Goal: Task Accomplishment & Management: Manage account settings

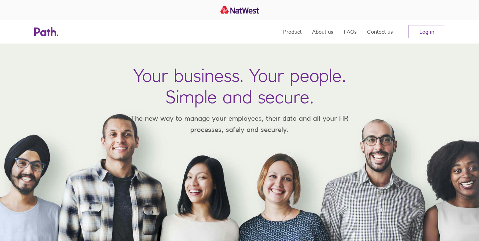
click at [447, 33] on div "Product About us FAQs Contact us Log in" at bounding box center [240, 32] width 422 height 24
click at [436, 33] on link "Log in" at bounding box center [427, 31] width 37 height 13
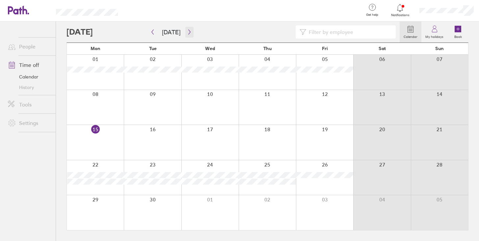
click at [190, 31] on icon "button" at bounding box center [189, 31] width 5 height 5
click at [176, 101] on div at bounding box center [152, 107] width 57 height 35
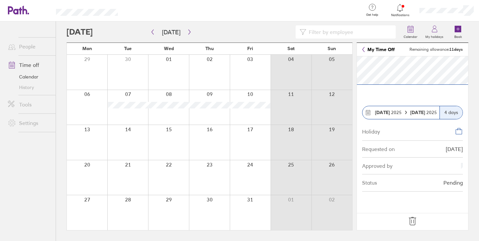
click at [390, 113] on span "[DATE]" at bounding box center [388, 112] width 27 height 5
click at [412, 222] on icon at bounding box center [412, 221] width 7 height 8
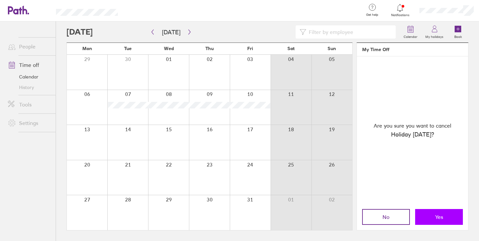
click at [423, 215] on button "Yes" at bounding box center [440, 217] width 48 height 16
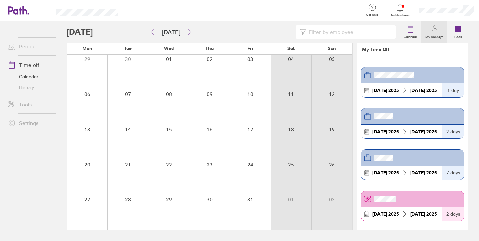
click at [131, 108] on div at bounding box center [127, 107] width 41 height 35
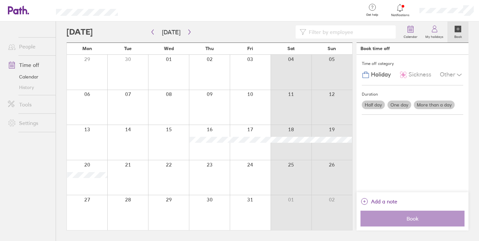
click at [131, 105] on div at bounding box center [127, 107] width 41 height 35
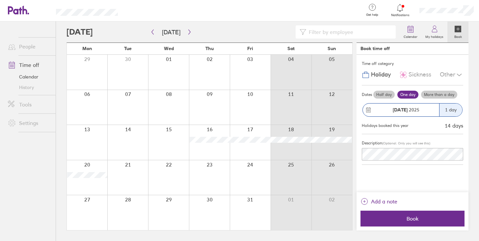
click at [385, 93] on label "Half day" at bounding box center [384, 95] width 21 height 8
click at [0, 0] on input "Half day" at bounding box center [0, 0] width 0 height 0
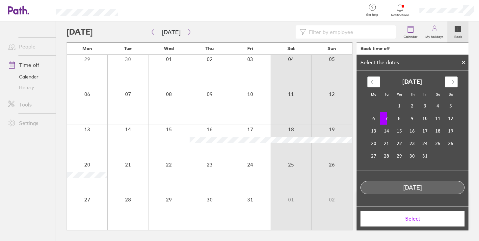
click at [384, 116] on td "7" at bounding box center [387, 118] width 13 height 13
click at [403, 222] on button "Select" at bounding box center [413, 219] width 104 height 16
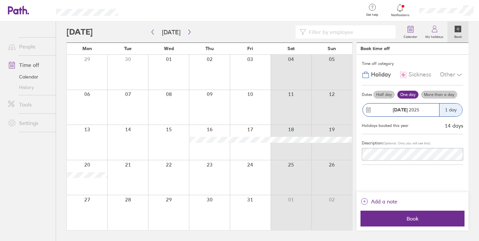
click at [388, 97] on label "Half day" at bounding box center [384, 95] width 21 height 8
click at [0, 0] on input "Half day" at bounding box center [0, 0] width 0 height 0
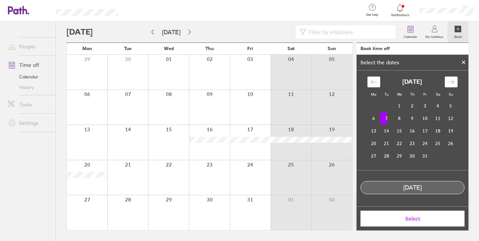
click at [406, 219] on span "Select" at bounding box center [412, 219] width 95 height 6
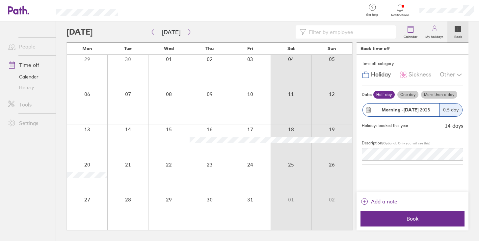
click at [417, 113] on div "Morning - [DATE]" at bounding box center [401, 109] width 76 height 13
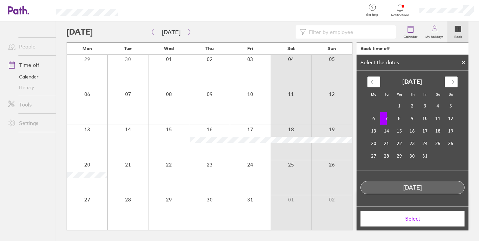
click at [389, 118] on td "7" at bounding box center [387, 118] width 13 height 13
drag, startPoint x: 383, startPoint y: 118, endPoint x: 394, endPoint y: 118, distance: 10.9
click at [394, 118] on tr "6 7 8 9 10 11 12" at bounding box center [413, 118] width 90 height 13
click at [390, 118] on td "7" at bounding box center [387, 118] width 13 height 13
click at [387, 118] on td "7" at bounding box center [387, 118] width 13 height 13
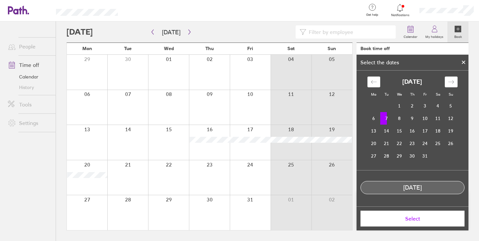
click at [413, 187] on div "[DATE]" at bounding box center [412, 187] width 103 height 7
click at [417, 217] on span "Select" at bounding box center [412, 219] width 95 height 6
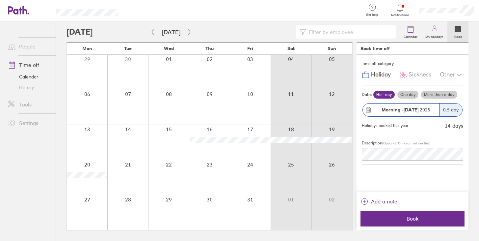
click at [454, 71] on div "Other" at bounding box center [451, 75] width 23 height 13
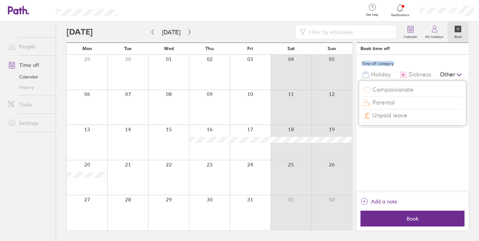
click at [443, 61] on div "Time off category" at bounding box center [412, 64] width 101 height 10
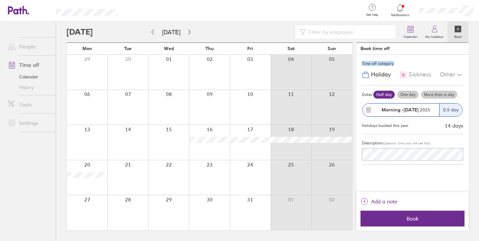
click at [381, 111] on div "Morning - [DATE]" at bounding box center [406, 109] width 67 height 5
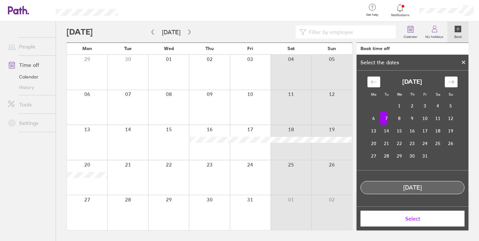
click at [461, 63] on div at bounding box center [464, 62] width 10 height 11
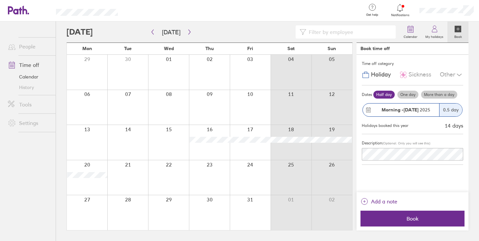
click at [367, 110] on icon at bounding box center [369, 110] width 6 height 6
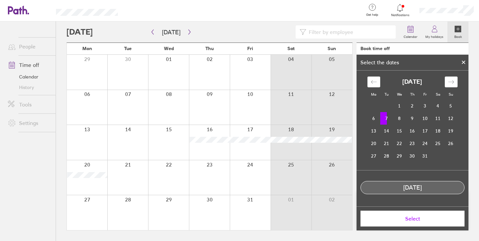
click at [387, 120] on td "7" at bounding box center [387, 118] width 13 height 13
click at [376, 120] on td "6" at bounding box center [374, 118] width 13 height 13
click at [390, 118] on td "7" at bounding box center [387, 118] width 13 height 13
click at [386, 118] on td "7" at bounding box center [387, 118] width 13 height 13
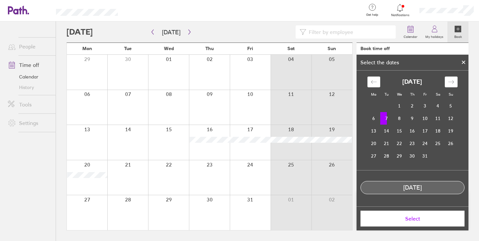
click at [386, 118] on td "7" at bounding box center [387, 118] width 13 height 13
click at [412, 216] on span "Select" at bounding box center [412, 219] width 95 height 6
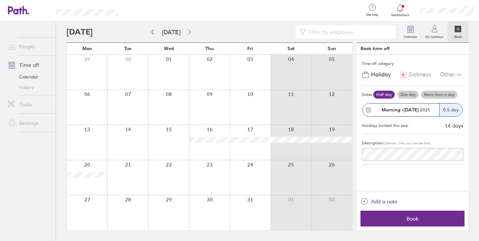
click at [451, 112] on div "0.5 day" at bounding box center [451, 109] width 23 height 13
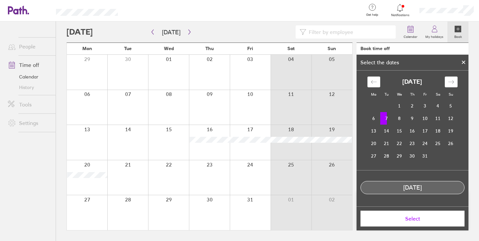
click at [465, 61] on icon at bounding box center [464, 62] width 3 height 3
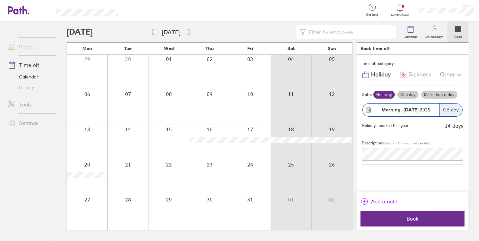
click at [388, 204] on span "Add a note" at bounding box center [384, 201] width 26 height 11
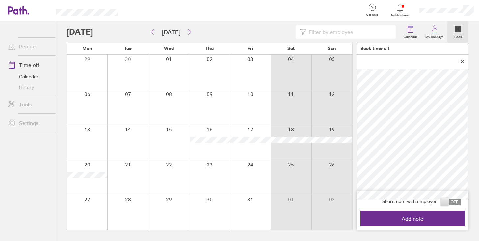
click at [462, 62] on icon at bounding box center [462, 62] width 5 height 4
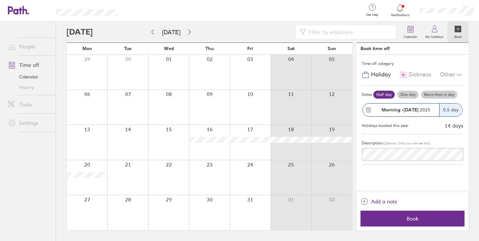
click at [438, 93] on label "More than a day" at bounding box center [439, 95] width 36 height 8
click at [0, 0] on input "More than a day" at bounding box center [0, 0] width 0 height 0
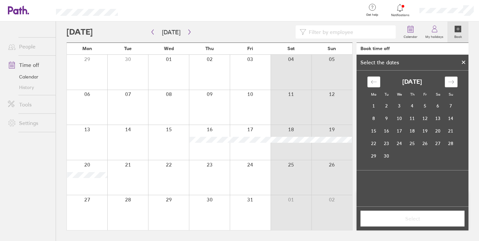
click at [452, 82] on icon "Move forward to switch to the next month." at bounding box center [452, 82] width 6 height 6
click at [390, 120] on td "7" at bounding box center [387, 118] width 13 height 13
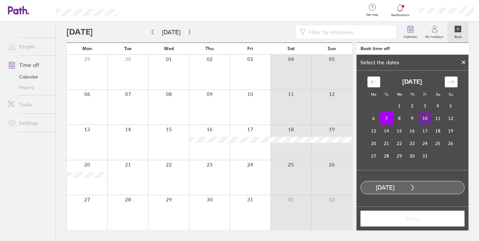
click at [429, 120] on td "10" at bounding box center [425, 118] width 13 height 13
click at [426, 223] on button "Select" at bounding box center [413, 219] width 104 height 16
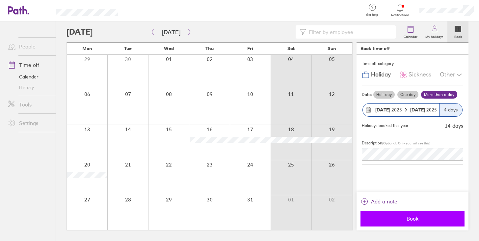
click at [423, 214] on button "Book" at bounding box center [413, 219] width 104 height 16
